Goal: Information Seeking & Learning: Learn about a topic

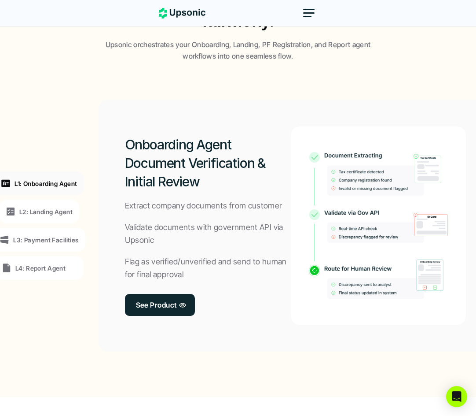
scroll to position [682, 0]
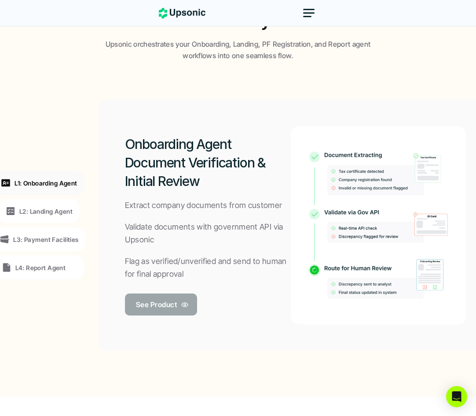
click at [171, 307] on p "See Product" at bounding box center [156, 304] width 41 height 13
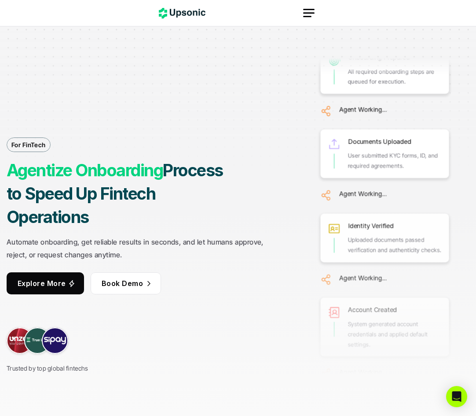
drag, startPoint x: 395, startPoint y: 198, endPoint x: 280, endPoint y: 182, distance: 116.4
click at [280, 182] on div "For FinTech Agentize Onboarding Process to Speed Up Fintech Operations Automate…" at bounding box center [238, 208] width 463 height 416
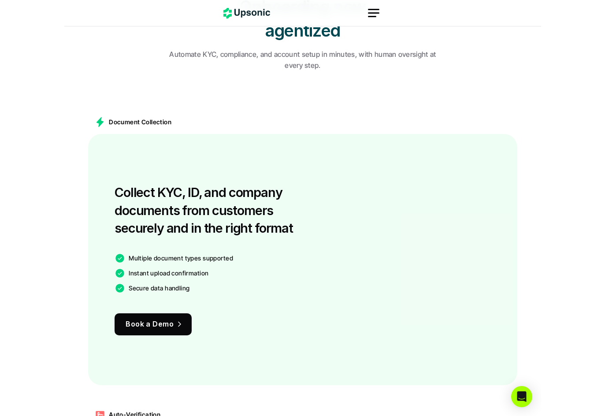
scroll to position [514, 0]
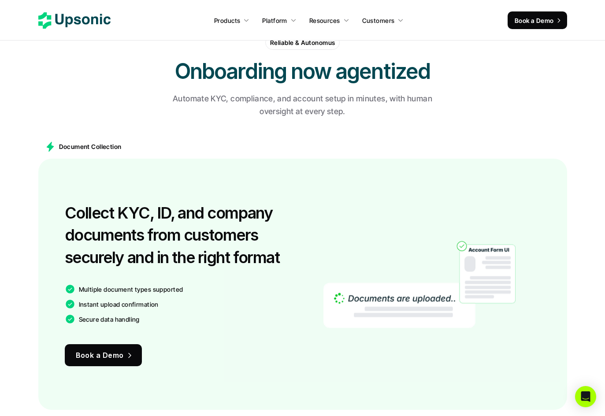
click at [82, 25] on icon at bounding box center [74, 20] width 72 height 16
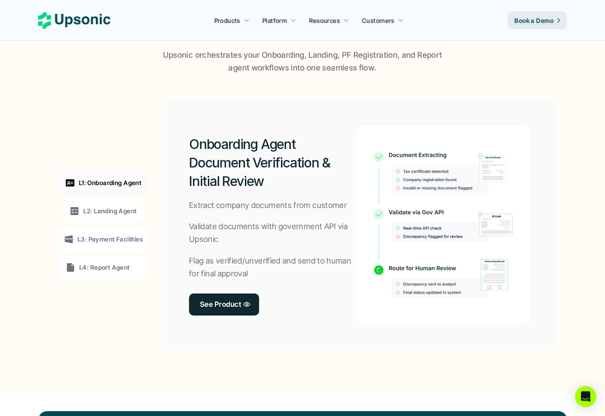
scroll to position [628, 0]
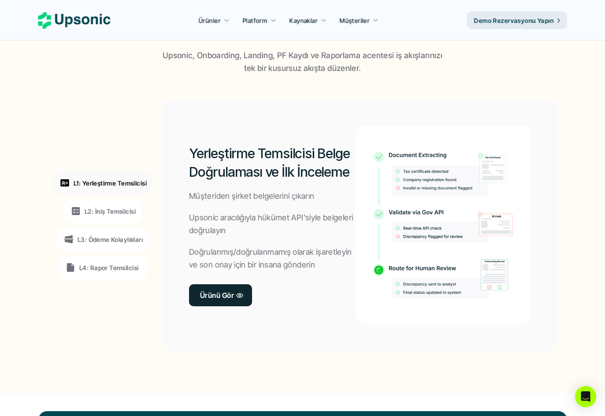
click at [126, 212] on font "L2: İniş Temsilcisi" at bounding box center [110, 210] width 51 height 7
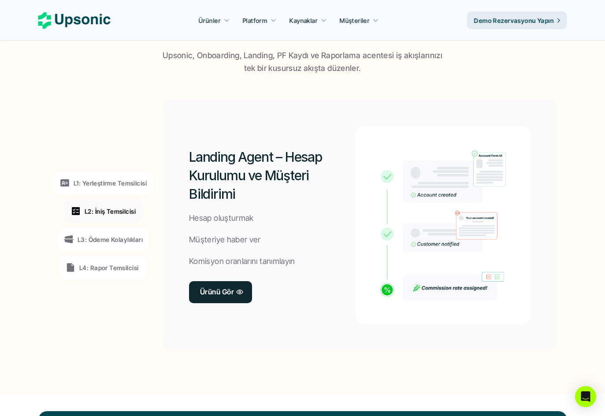
click at [119, 236] on font "L3: Ödeme Kolaylıkları" at bounding box center [109, 239] width 65 height 7
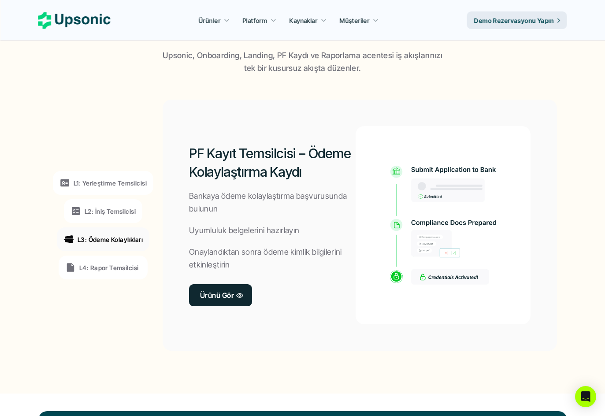
click at [111, 269] on font "L4: Rapor Temsilcisi" at bounding box center [108, 267] width 59 height 7
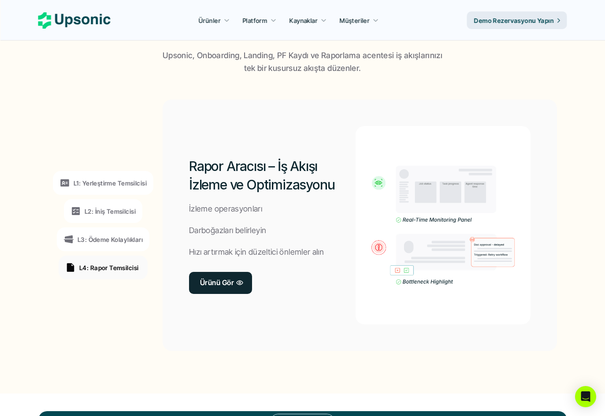
click at [122, 181] on font "L1: Yerleştirme Temsilcisi" at bounding box center [110, 182] width 73 height 7
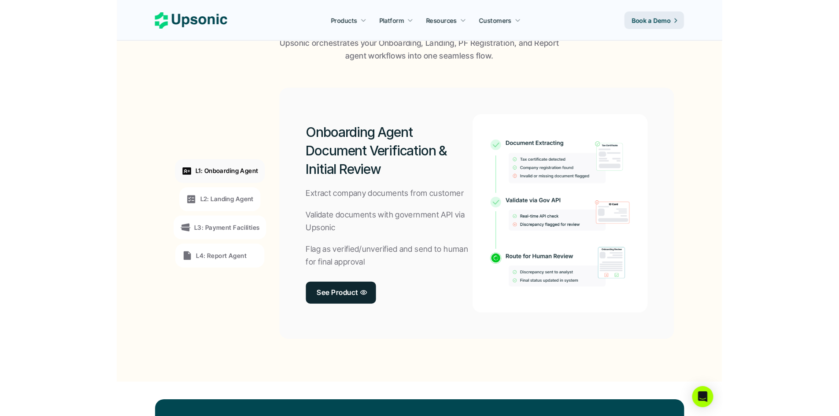
scroll to position [616, 0]
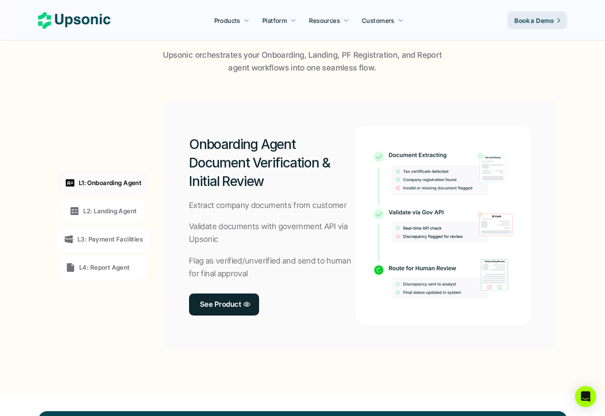
click at [107, 208] on p "L2: Landing Agent" at bounding box center [109, 210] width 53 height 9
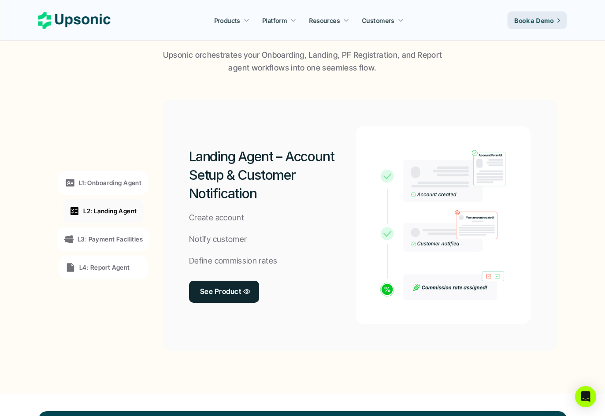
click at [116, 180] on p "L1: Onboarding Agent" at bounding box center [110, 182] width 63 height 9
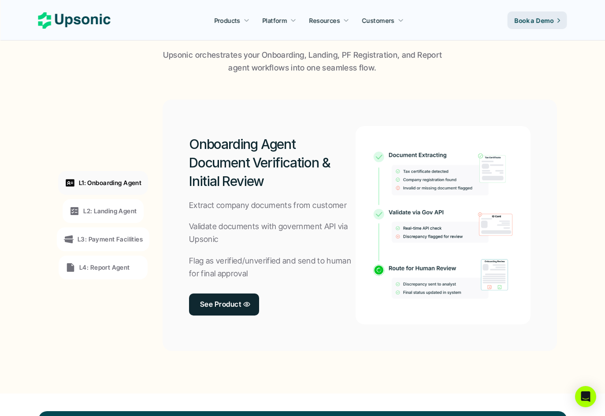
click at [110, 214] on p "L2: Landing Agent" at bounding box center [109, 210] width 53 height 9
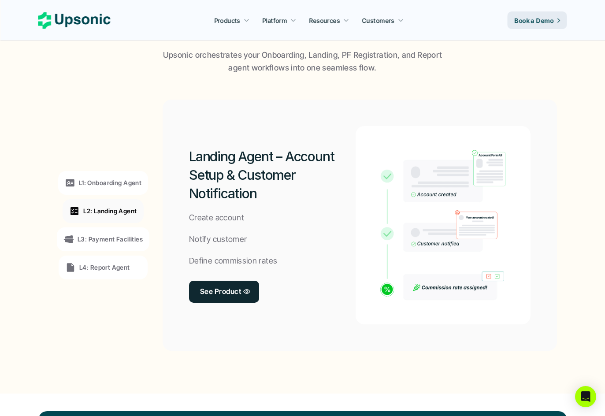
drag, startPoint x: 122, startPoint y: 236, endPoint x: 127, endPoint y: 239, distance: 5.5
click at [122, 236] on p "L3: Payment Facilities" at bounding box center [109, 238] width 65 height 9
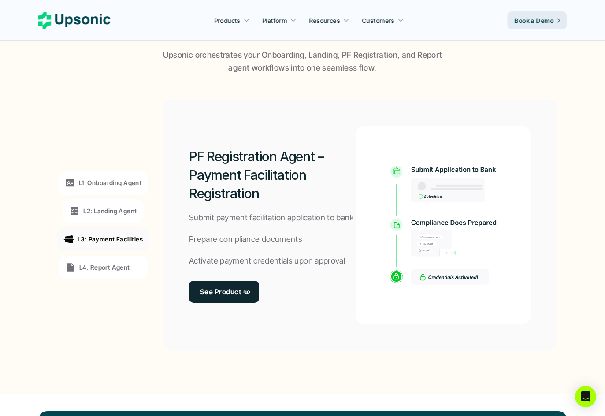
drag, startPoint x: 112, startPoint y: 263, endPoint x: 125, endPoint y: 263, distance: 13.2
click at [112, 263] on p "L4: Report Agent" at bounding box center [104, 266] width 51 height 9
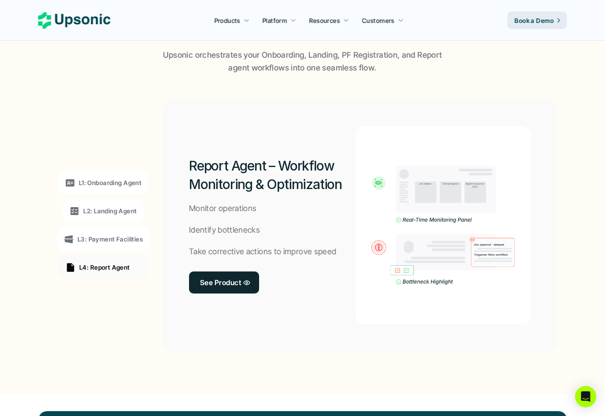
click at [381, 216] on img at bounding box center [443, 225] width 164 height 119
click at [105, 214] on p "L2: Landing Agent" at bounding box center [109, 210] width 53 height 9
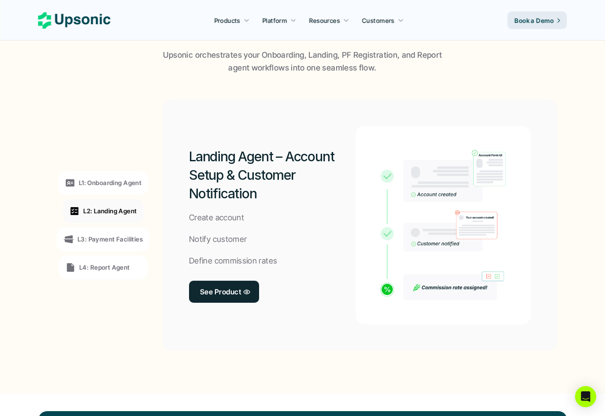
click at [135, 187] on p "L1: Onboarding Agent" at bounding box center [110, 182] width 63 height 9
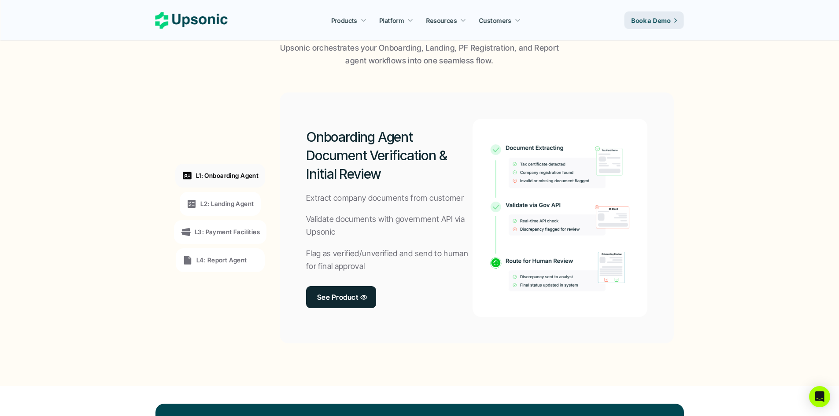
scroll to position [624, 0]
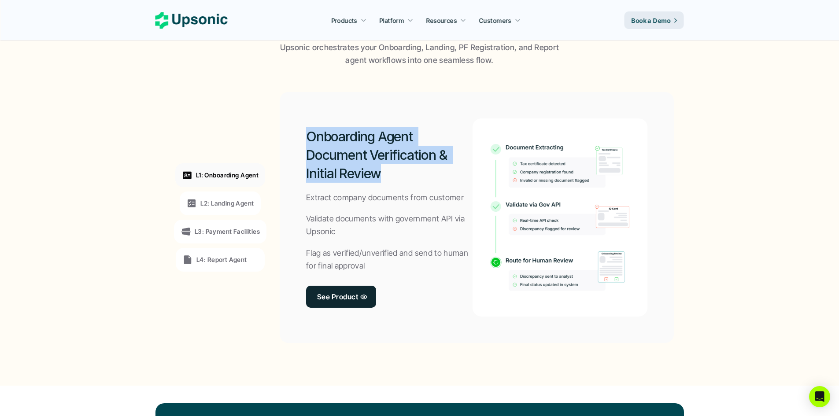
drag, startPoint x: 306, startPoint y: 131, endPoint x: 399, endPoint y: 180, distance: 104.6
click at [399, 180] on h2 "Onboarding Agent Document Verification & Initial Review" at bounding box center [389, 154] width 166 height 55
copy h2 "Onboarding Agent Document Verification & Initial Review"
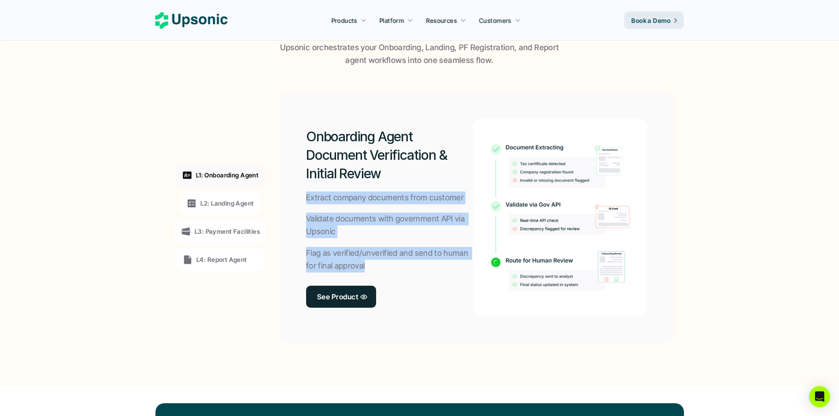
drag, startPoint x: 304, startPoint y: 195, endPoint x: 370, endPoint y: 264, distance: 95.6
click at [370, 264] on div "Onboarding Agent Document Verification & Initial Review Extract company documen…" at bounding box center [477, 217] width 394 height 251
copy div "Extract company documents from customer Validate documents with government API …"
click at [388, 275] on div "Onboarding Agent Document Verification & Initial Review Extract company documen…" at bounding box center [389, 217] width 166 height 198
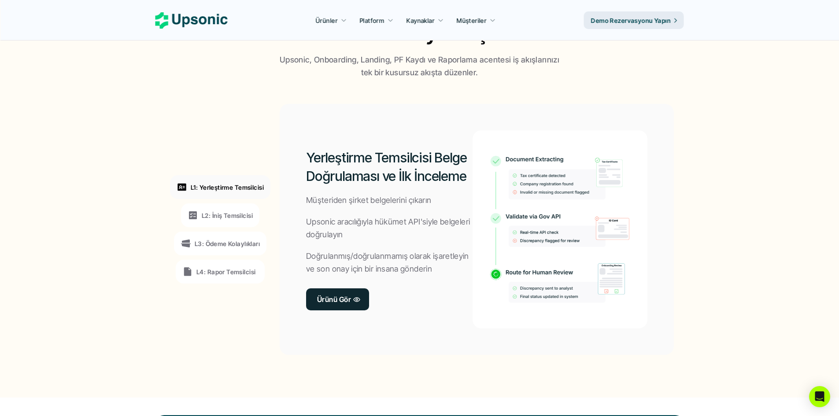
scroll to position [636, 0]
